Goal: Task Accomplishment & Management: Use online tool/utility

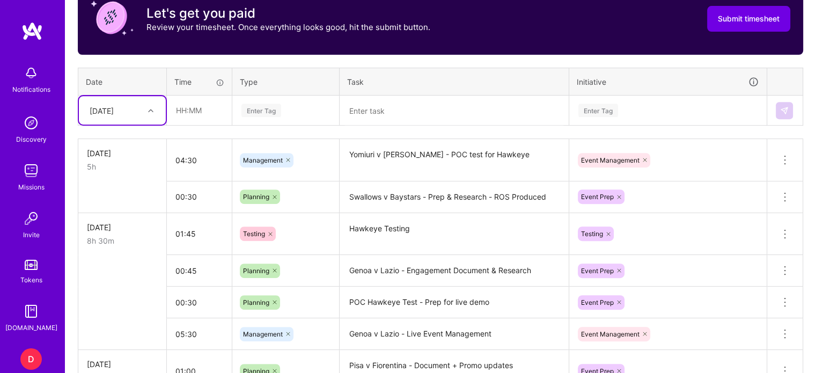
scroll to position [414, 0]
click at [180, 108] on input "text" at bounding box center [199, 110] width 64 height 28
type input "00:30"
click at [267, 109] on div "Enter Tag" at bounding box center [261, 110] width 40 height 17
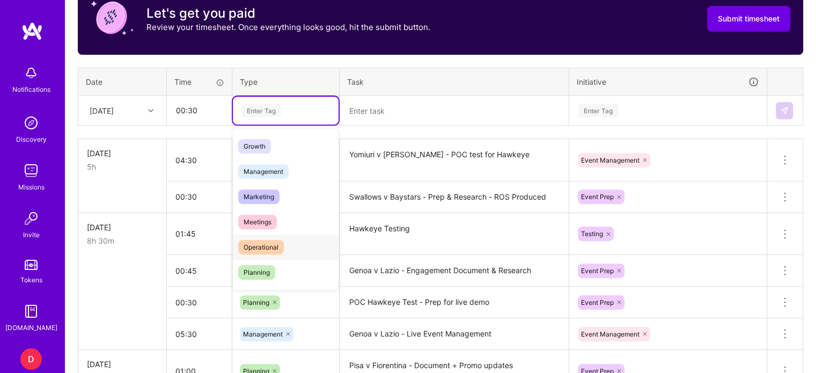
scroll to position [102, 0]
click at [263, 264] on span "Planning" at bounding box center [256, 270] width 37 height 14
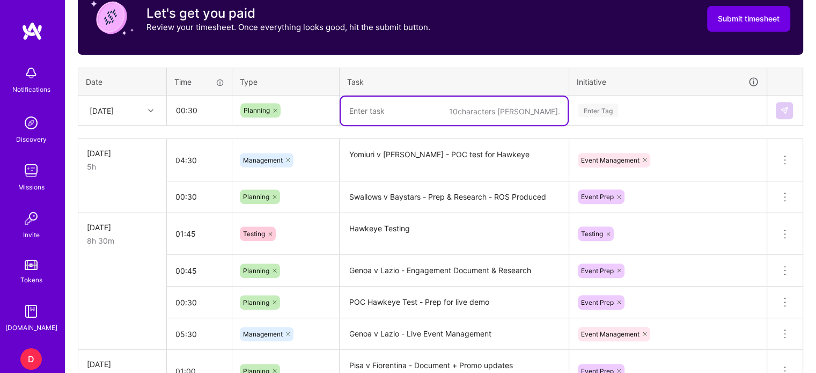
click at [363, 107] on textarea at bounding box center [454, 111] width 227 height 28
type textarea "Giants v Dragons - Prep & Research - ROS Produced"
click at [607, 104] on div "Enter Tag" at bounding box center [598, 110] width 40 height 17
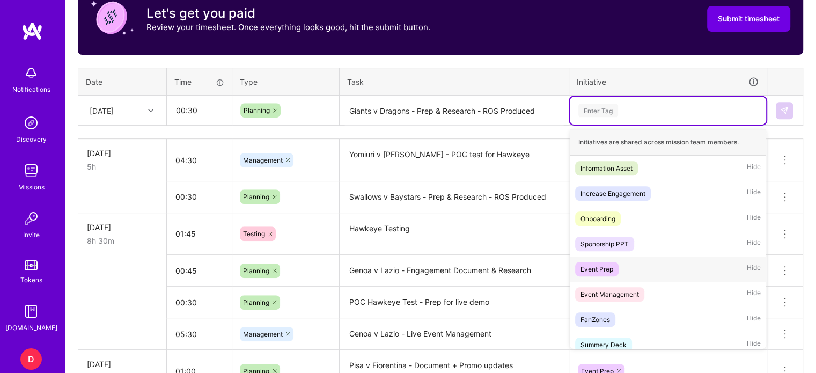
click at [601, 262] on span "Event Prep" at bounding box center [596, 269] width 43 height 14
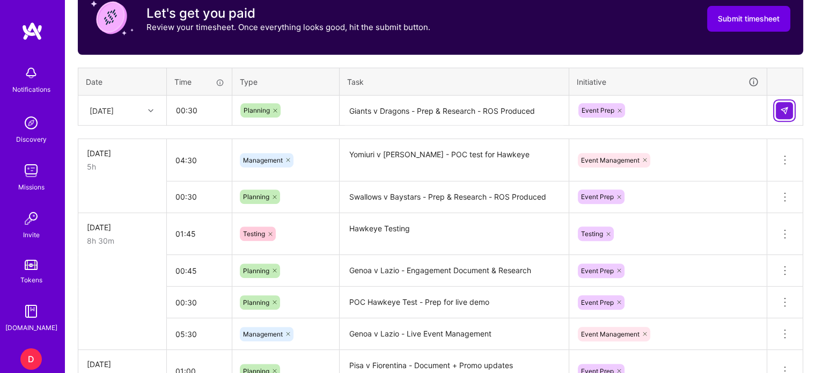
click at [791, 111] on button at bounding box center [784, 110] width 17 height 17
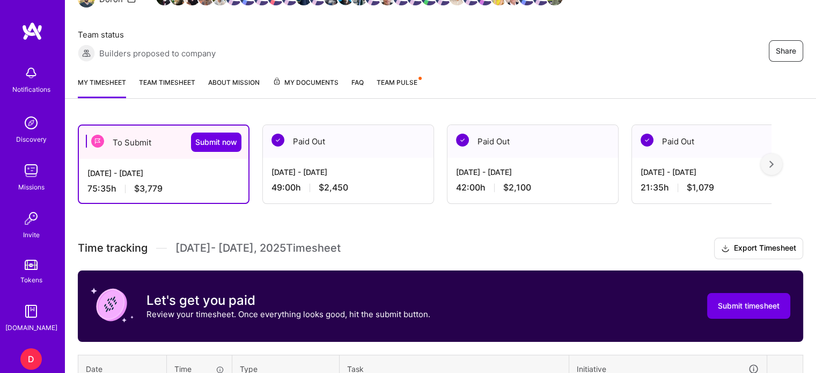
scroll to position [122, 0]
